Goal: Information Seeking & Learning: Learn about a topic

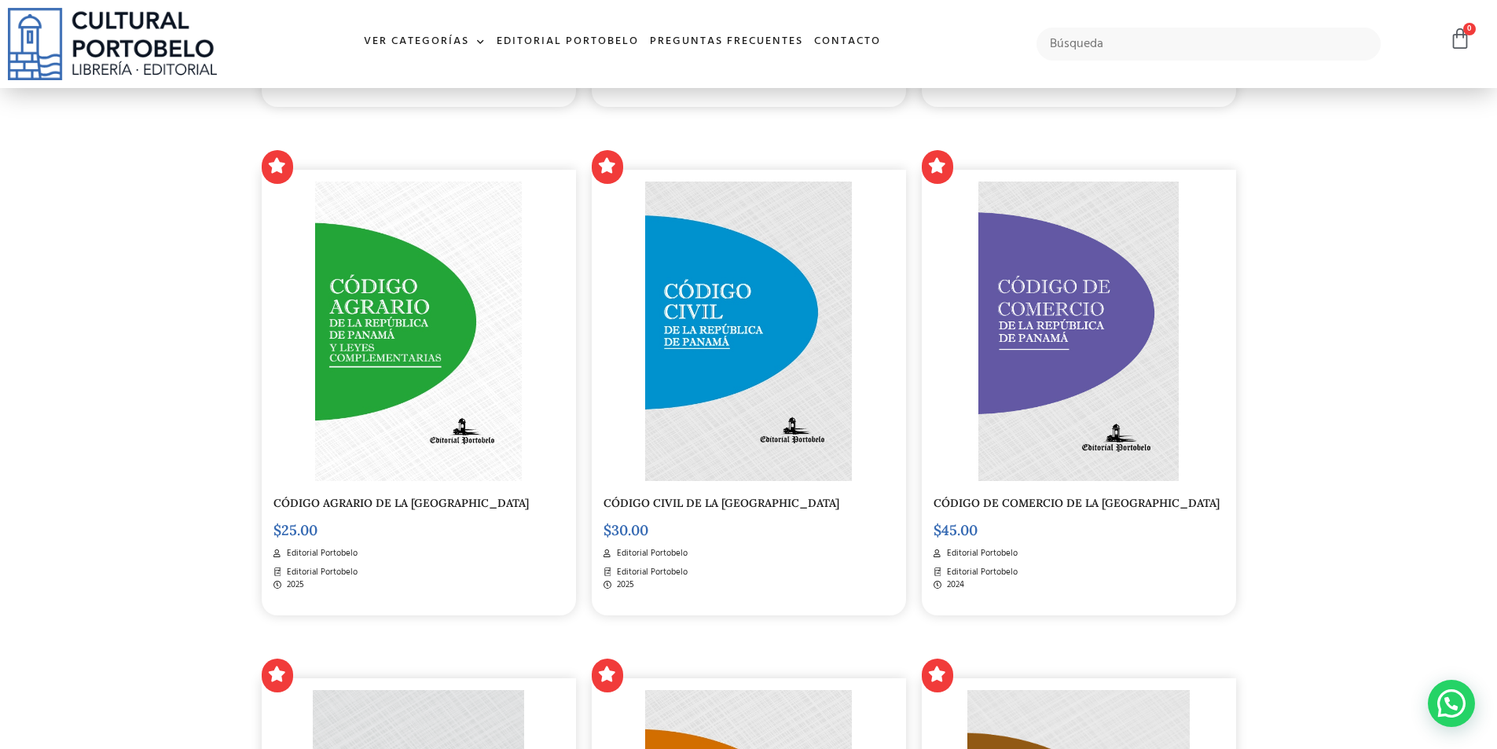
scroll to position [787, 0]
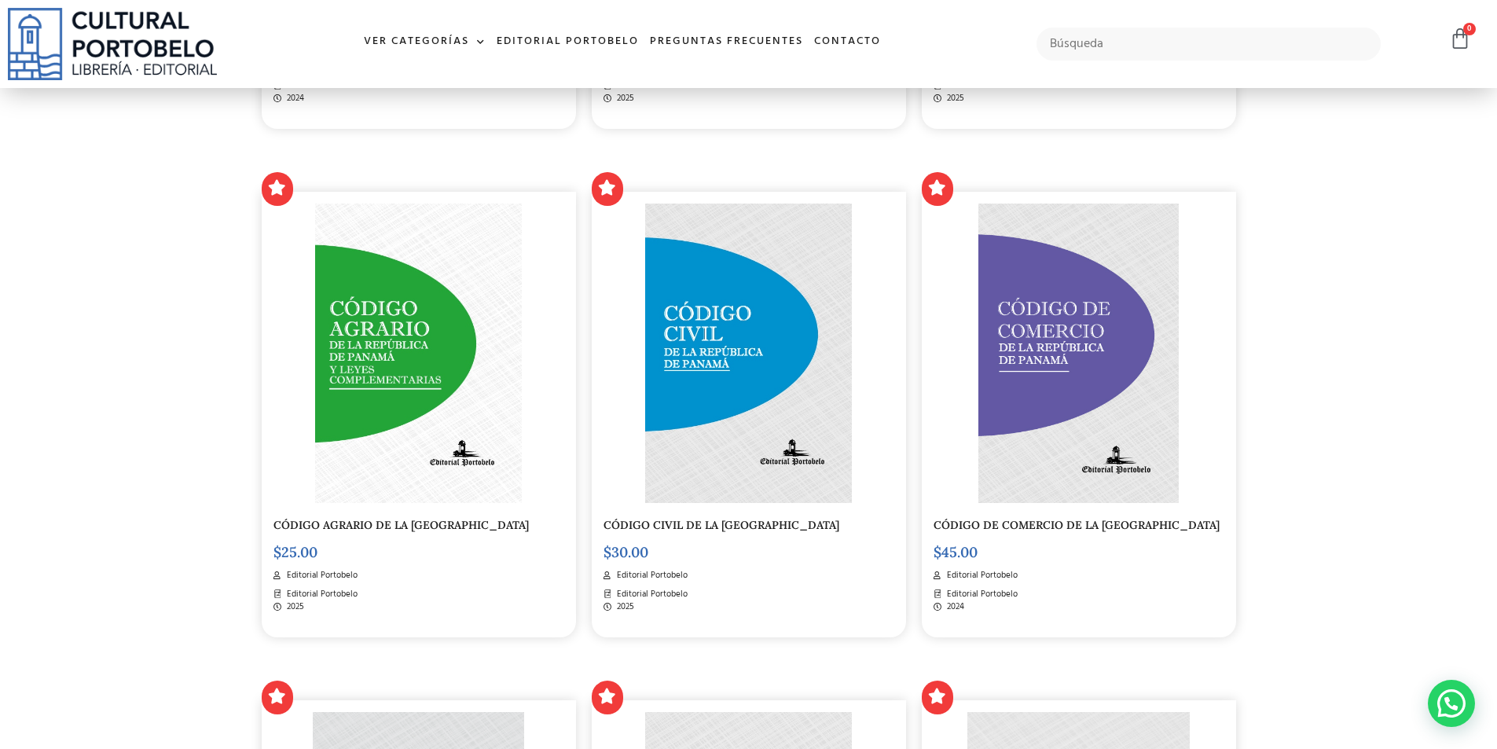
click at [343, 347] on img at bounding box center [418, 353] width 207 height 299
click at [714, 366] on img at bounding box center [748, 353] width 207 height 299
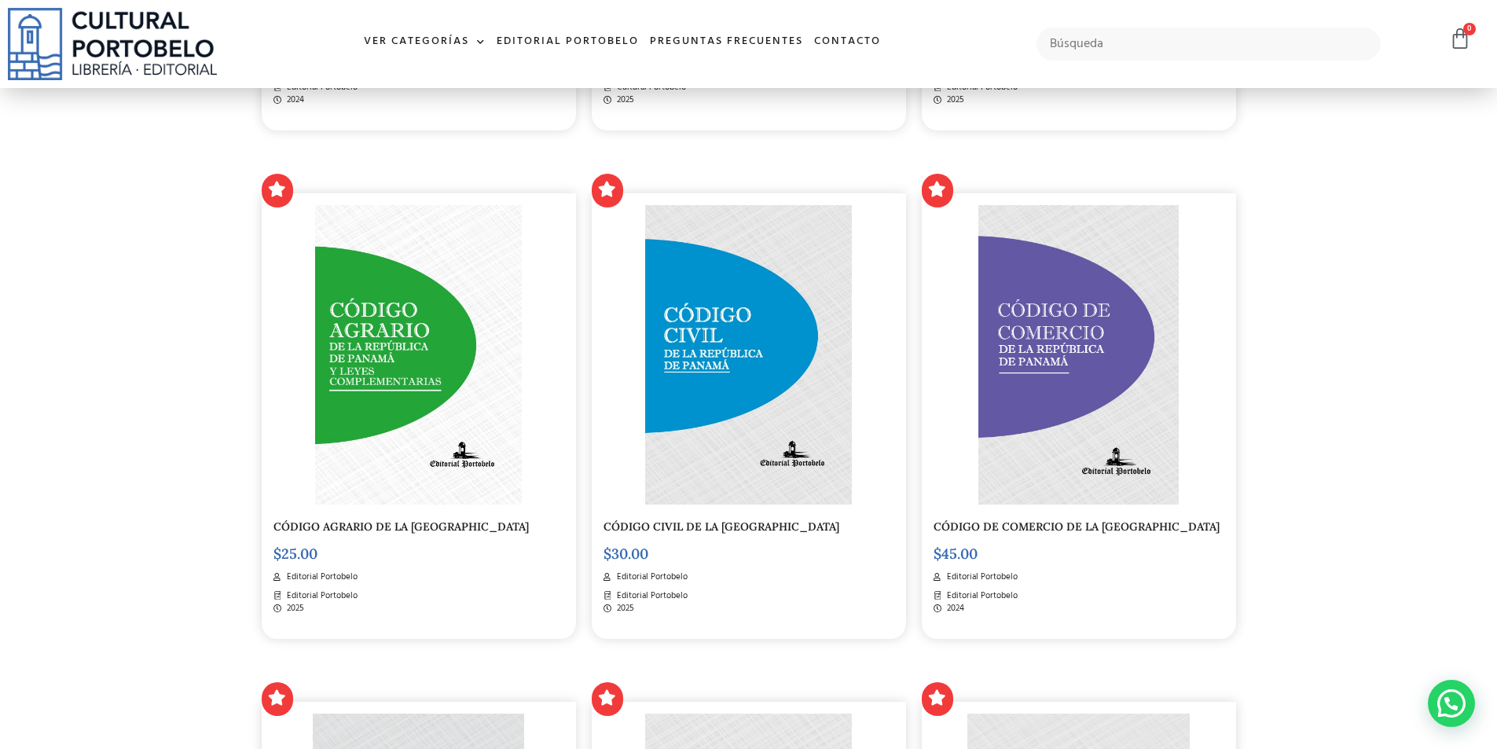
click at [1077, 401] on img at bounding box center [1078, 354] width 200 height 299
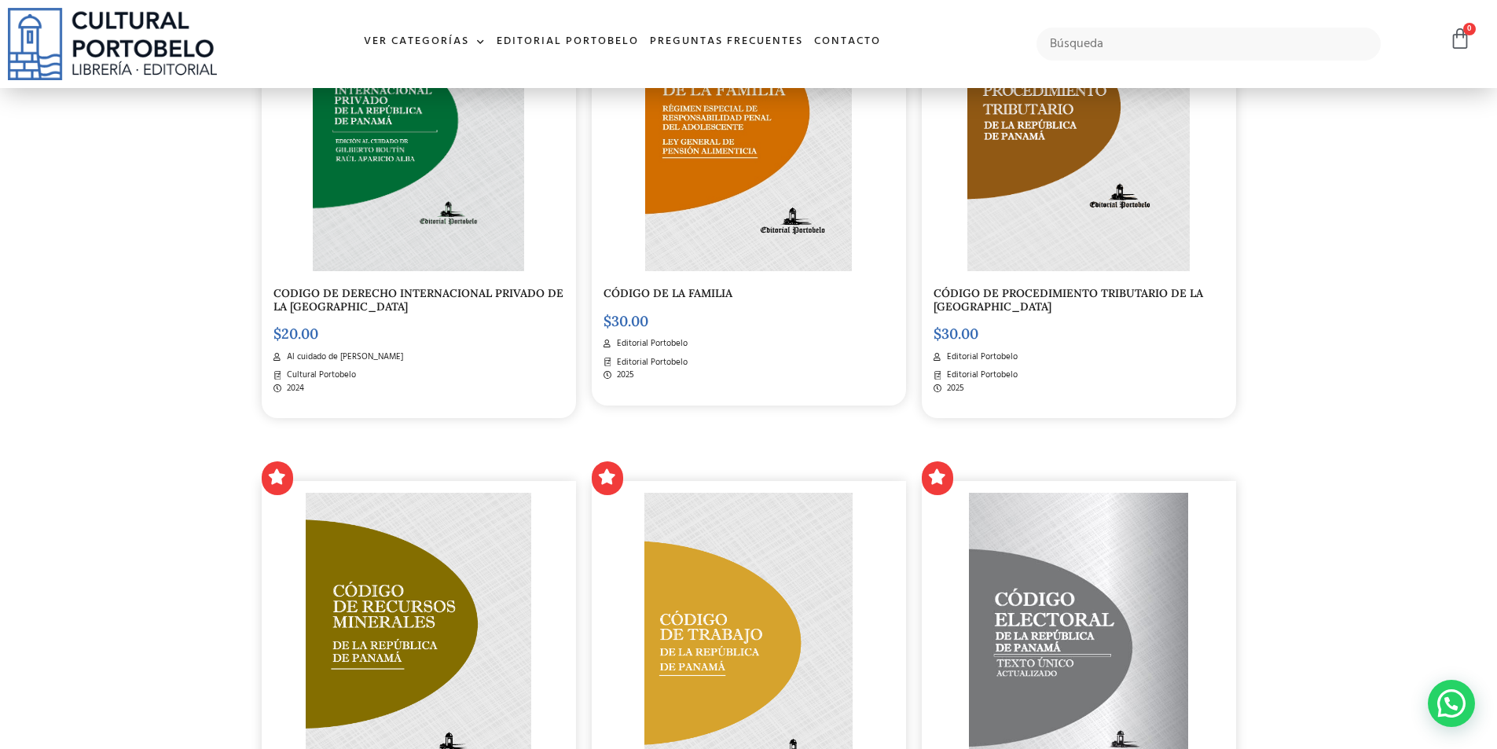
scroll to position [1483, 0]
